Goal: Task Accomplishment & Management: Manage account settings

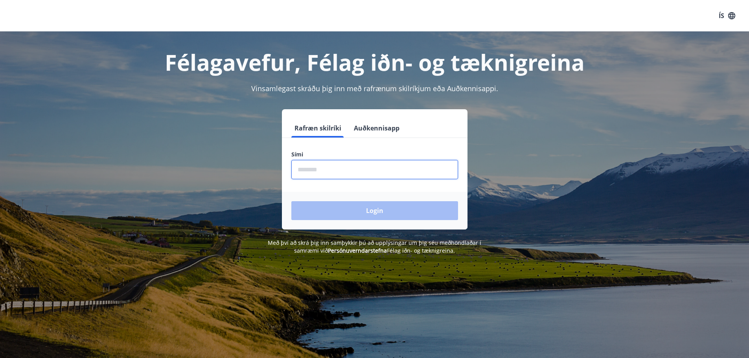
click at [313, 167] on input "phone" at bounding box center [374, 169] width 167 height 19
type input "********"
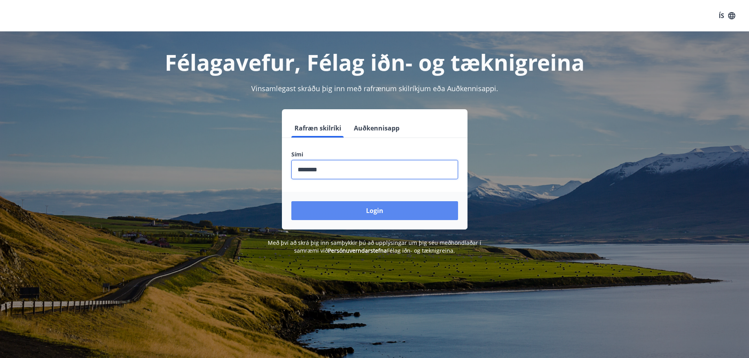
click at [373, 210] on button "Login" at bounding box center [374, 210] width 167 height 19
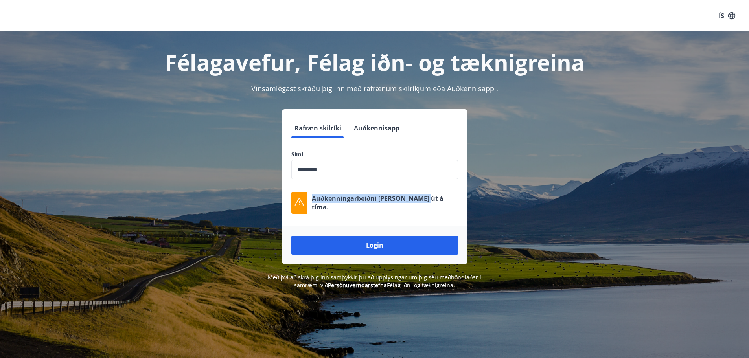
drag, startPoint x: 421, startPoint y: 202, endPoint x: 305, endPoint y: 203, distance: 115.9
click at [305, 203] on div "Auðkenningarbeiðni rann út á tíma." at bounding box center [374, 203] width 167 height 22
click at [350, 169] on input "phone" at bounding box center [374, 169] width 167 height 19
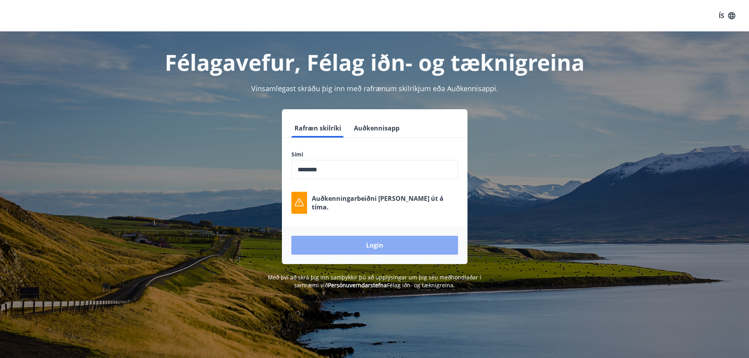
click at [371, 244] on button "Login" at bounding box center [374, 245] width 167 height 19
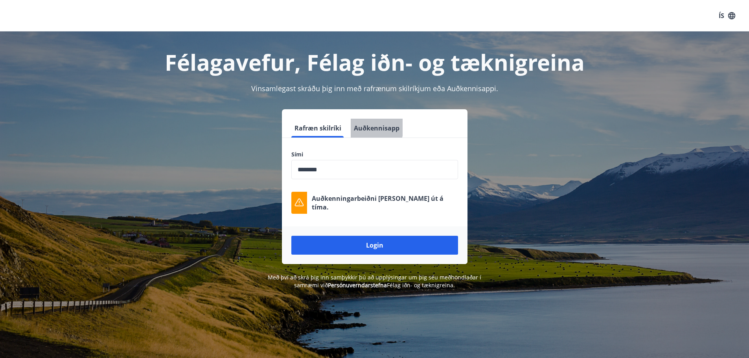
click at [362, 126] on button "Auðkennisapp" at bounding box center [377, 128] width 52 height 19
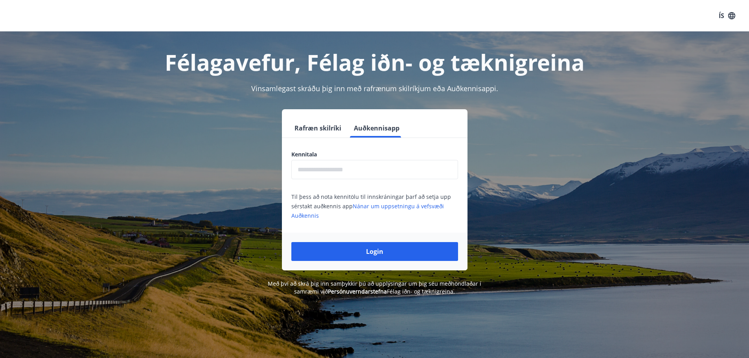
click at [340, 171] on input "text" at bounding box center [374, 169] width 167 height 19
type input "**********"
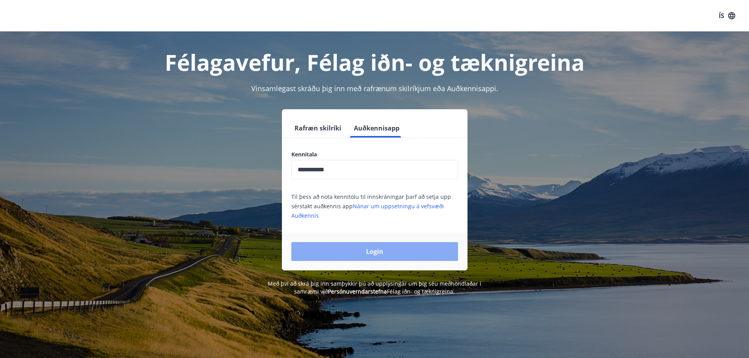
click at [385, 250] on button "Login" at bounding box center [374, 251] width 167 height 19
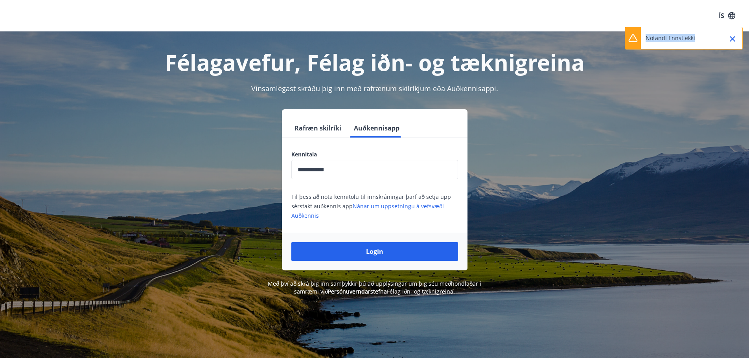
drag, startPoint x: 695, startPoint y: 38, endPoint x: 645, endPoint y: 41, distance: 50.0
click at [645, 41] on div "Notandi finnst ekki" at bounding box center [684, 38] width 118 height 23
click at [732, 39] on icon "Close" at bounding box center [732, 39] width 6 height 6
click at [169, 185] on div "**********" at bounding box center [374, 189] width 547 height 161
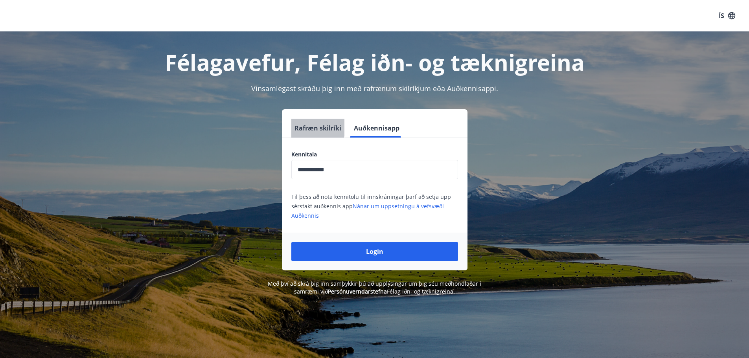
click at [306, 126] on button "Rafræn skilríki" at bounding box center [317, 128] width 53 height 19
